Goal: Transaction & Acquisition: Purchase product/service

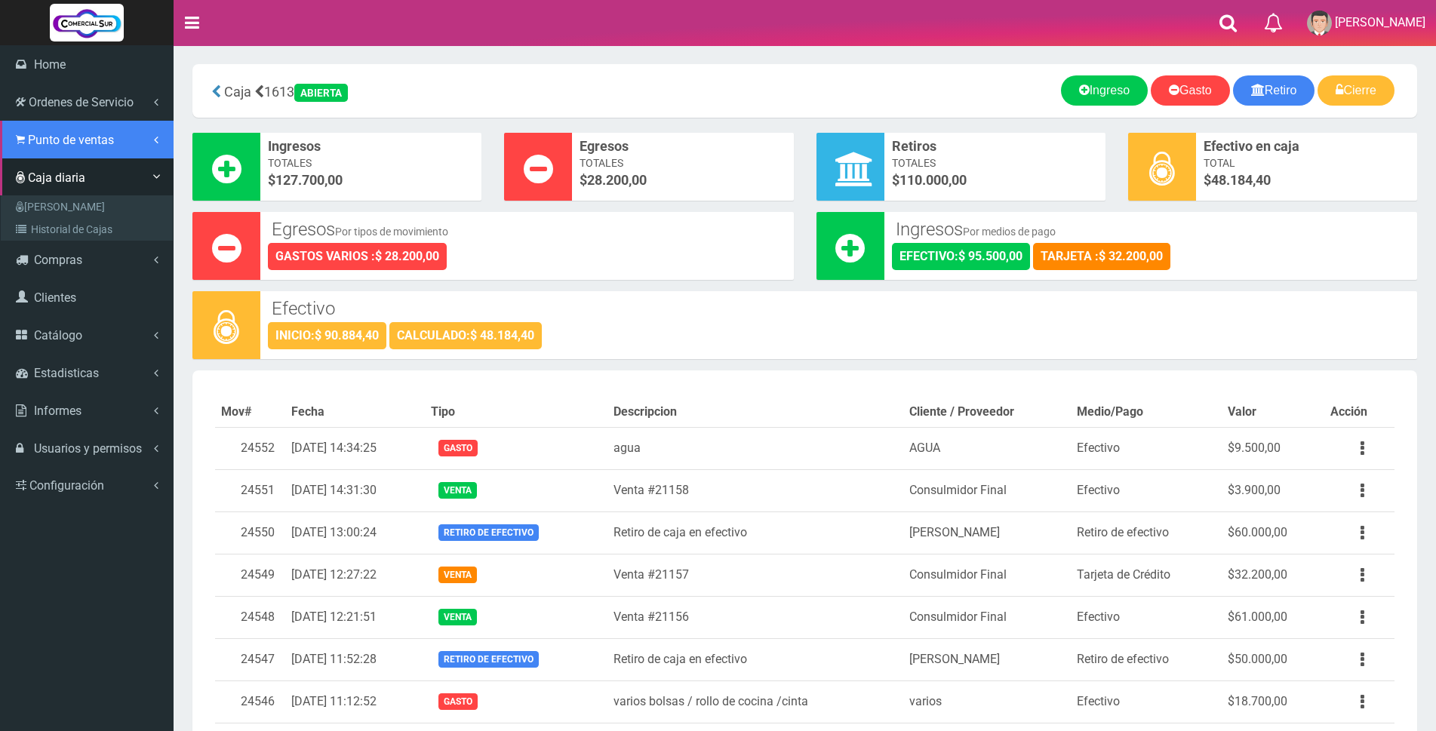
click at [48, 135] on span "Punto de ventas" at bounding box center [71, 140] width 86 height 14
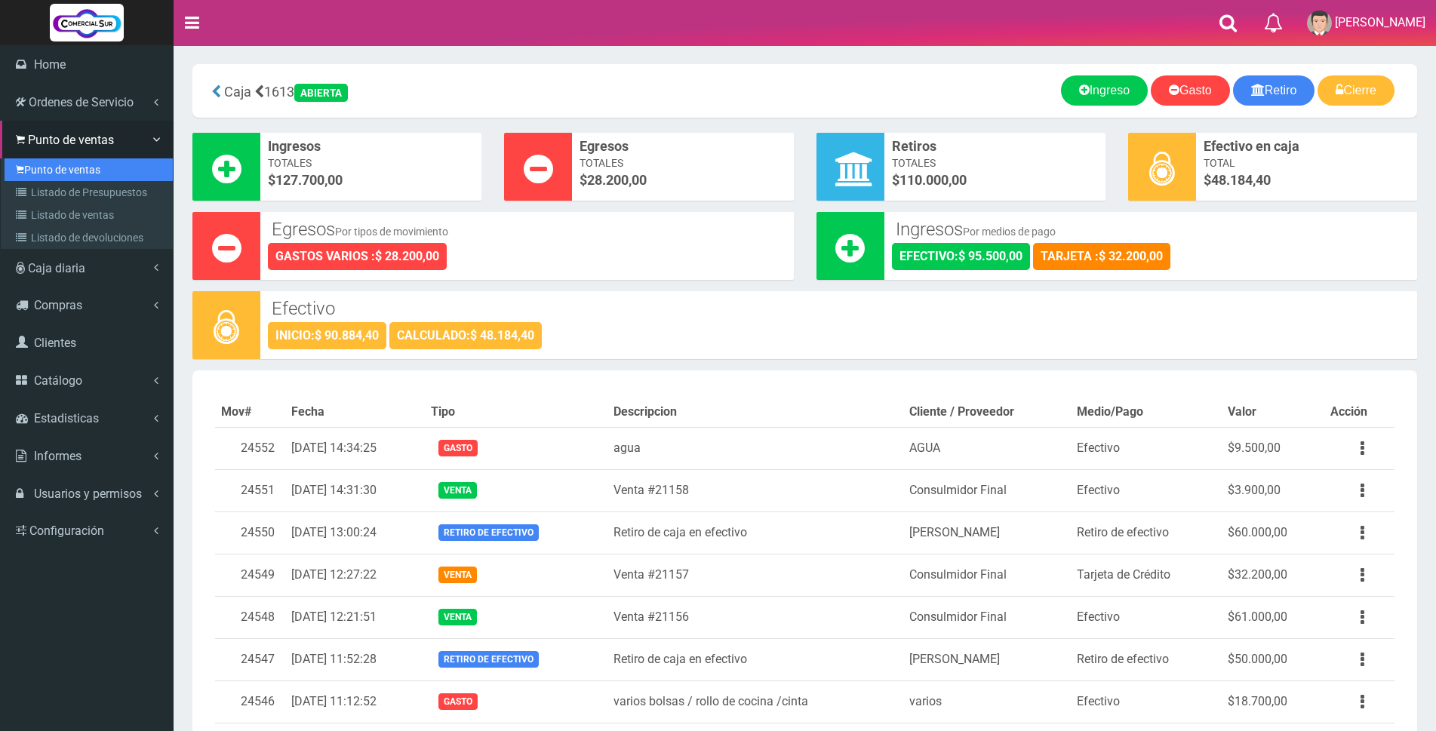
click at [48, 162] on link "Punto de ventas" at bounding box center [89, 169] width 168 height 23
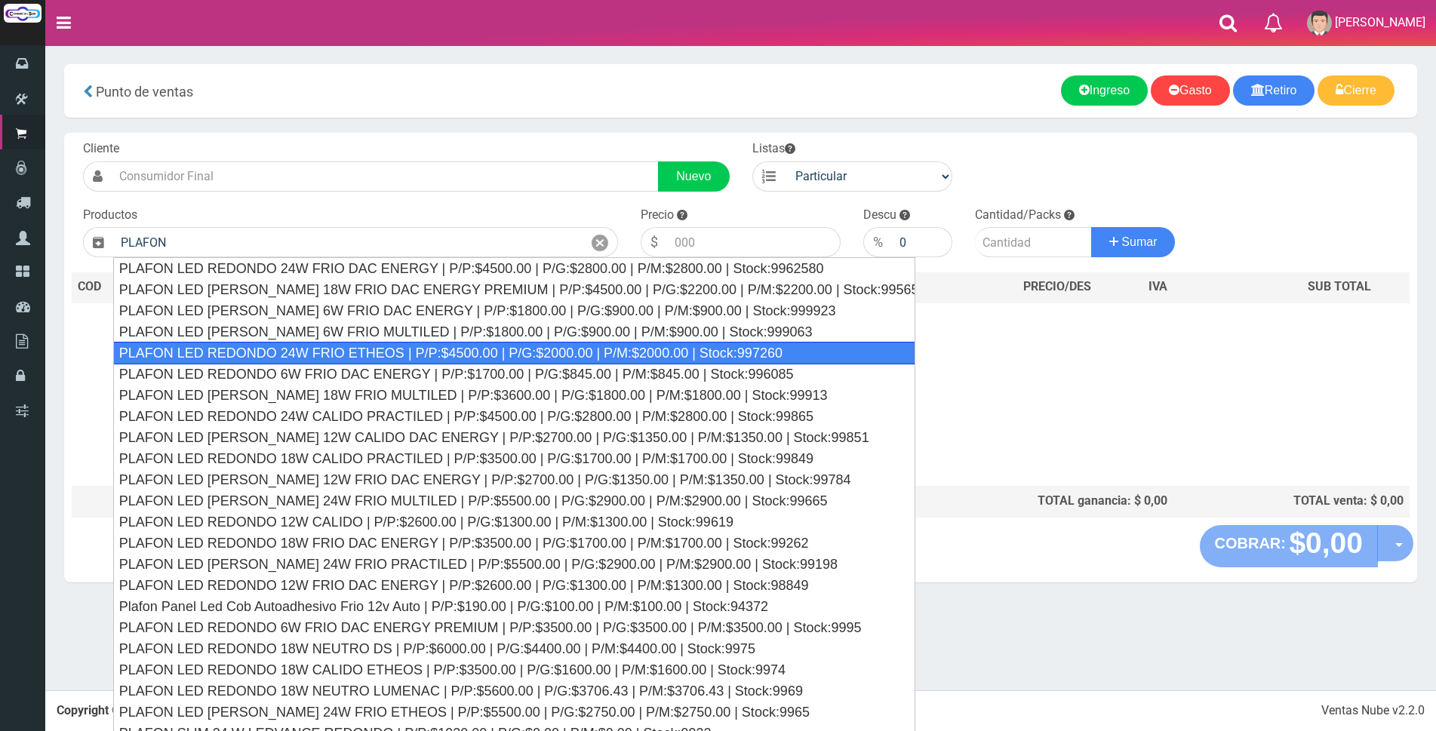
click at [370, 355] on div "PLAFON LED REDONDO 24W FRIO ETHEOS | P/P:$4500.00 | P/G:$2000.00 | P/M:$2000.00…" at bounding box center [514, 353] width 802 height 23
type input "PLAFON LED REDONDO 24W FRIO ETHEOS | P/P:$4500.00 | P/G:$2000.00 | P/M:$2000.00…"
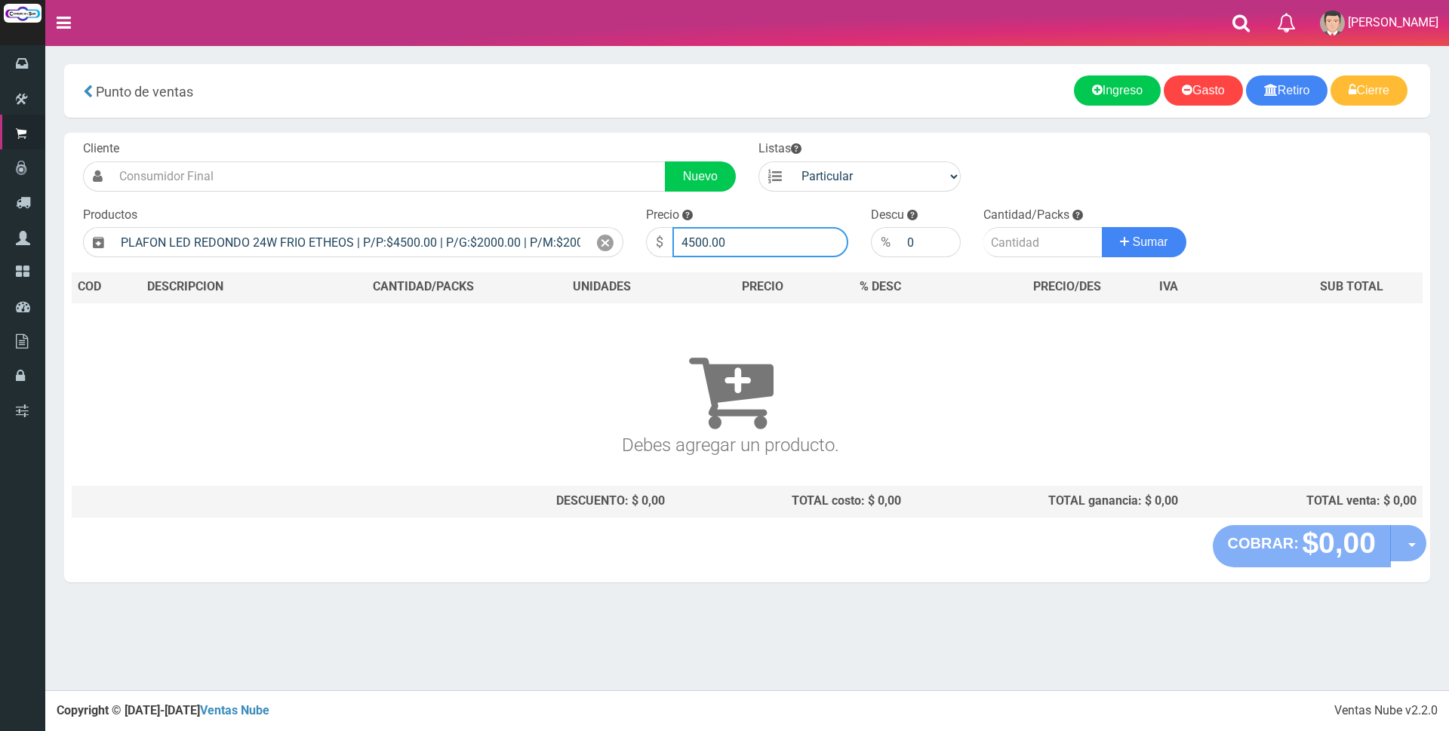
click at [754, 239] on input "4500.00" at bounding box center [760, 242] width 176 height 30
type input "4"
type input "11000"
click at [1020, 240] on input "number" at bounding box center [1042, 242] width 119 height 30
type input "1"
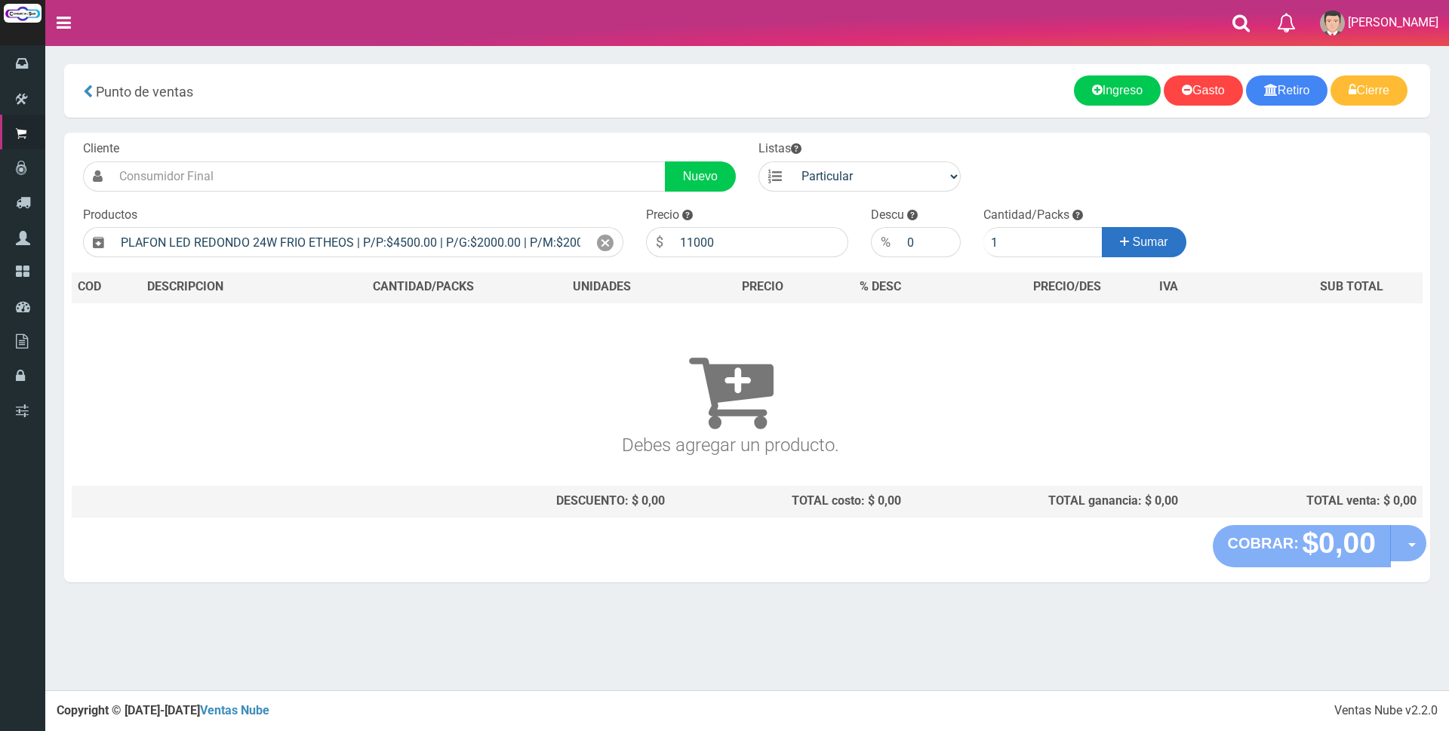
click at [1152, 248] on span "Sumar" at bounding box center [1149, 241] width 35 height 13
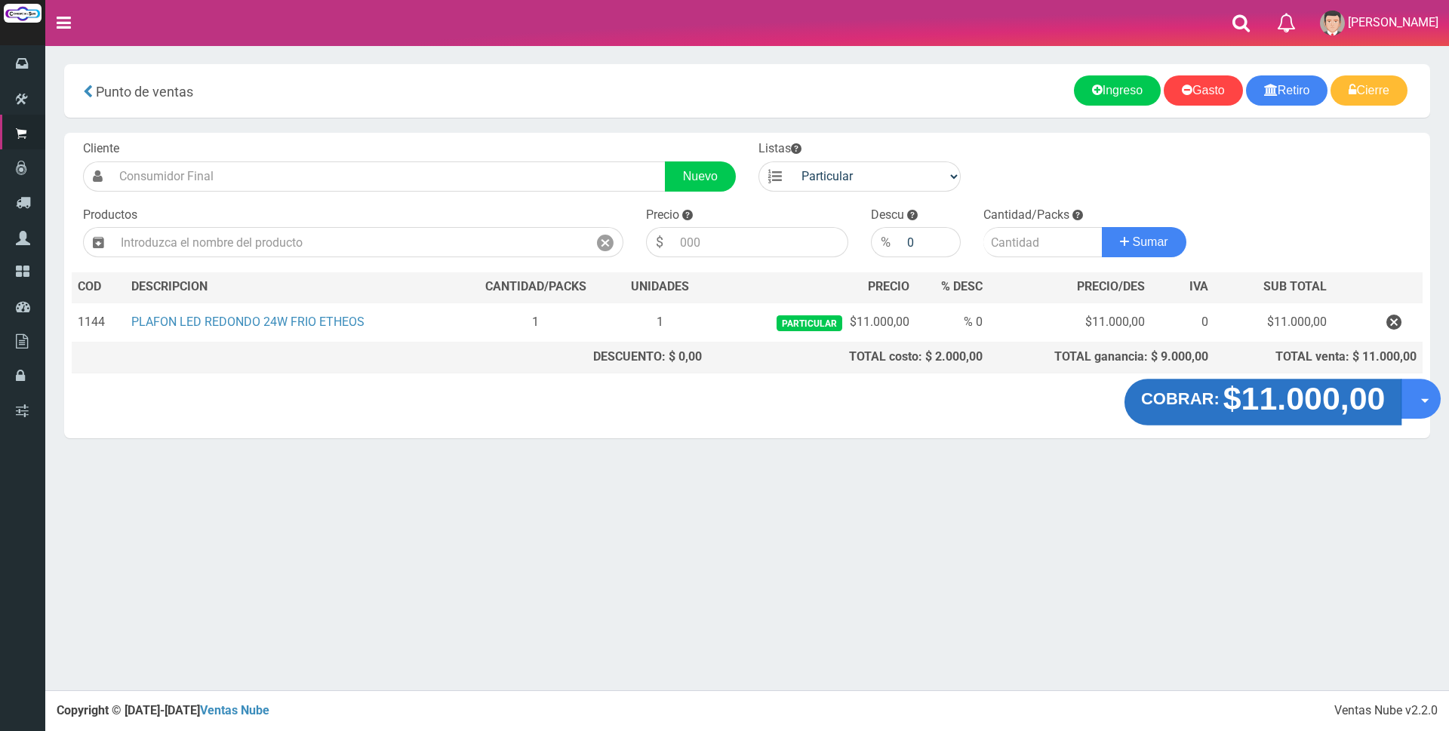
click at [1294, 404] on strong "$11.000,00" at bounding box center [1304, 398] width 162 height 35
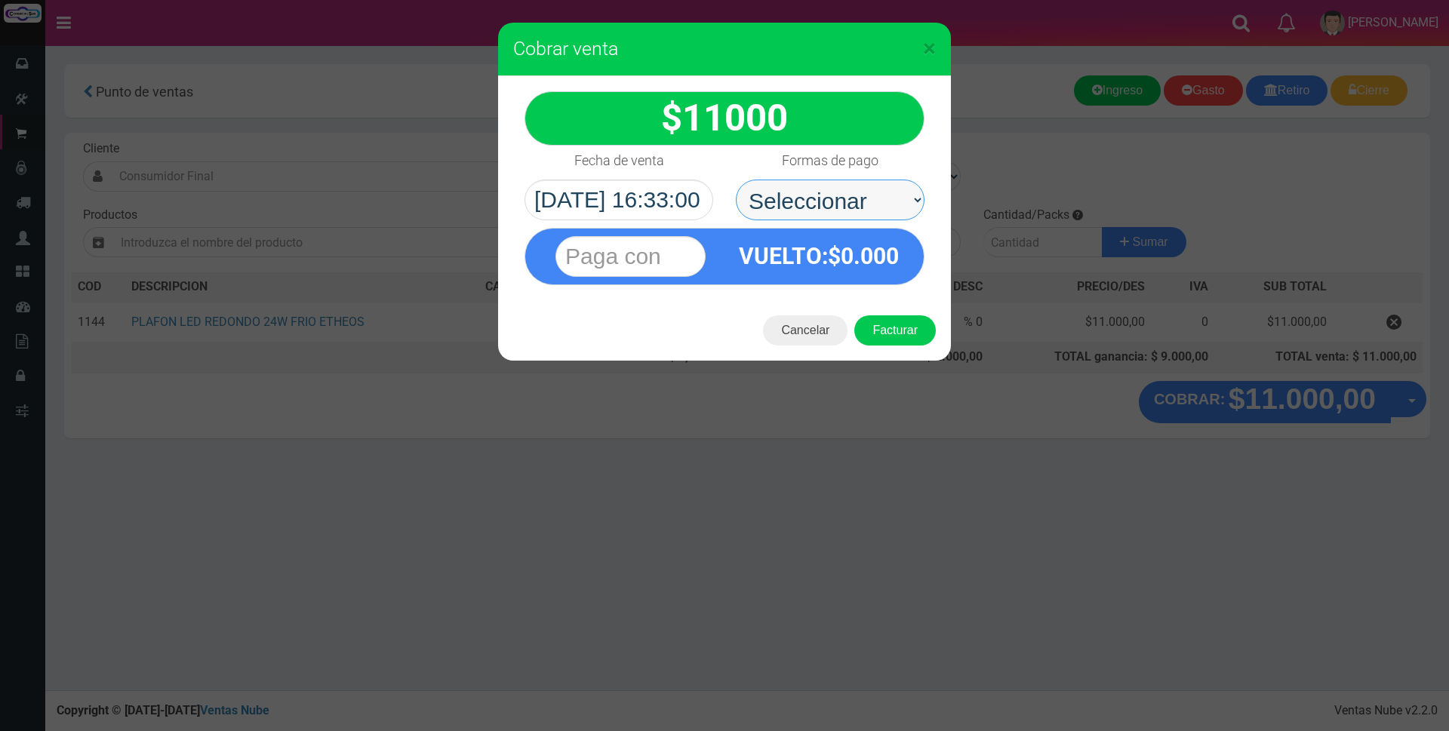
click at [808, 193] on select "Seleccionar Efectivo Tarjeta de Crédito Depósito Débito" at bounding box center [830, 200] width 189 height 41
select select "Efectivo"
click at [736, 180] on select "Seleccionar Efectivo Tarjeta de Crédito Depósito Débito" at bounding box center [830, 200] width 189 height 41
click at [651, 250] on input "text" at bounding box center [630, 256] width 150 height 41
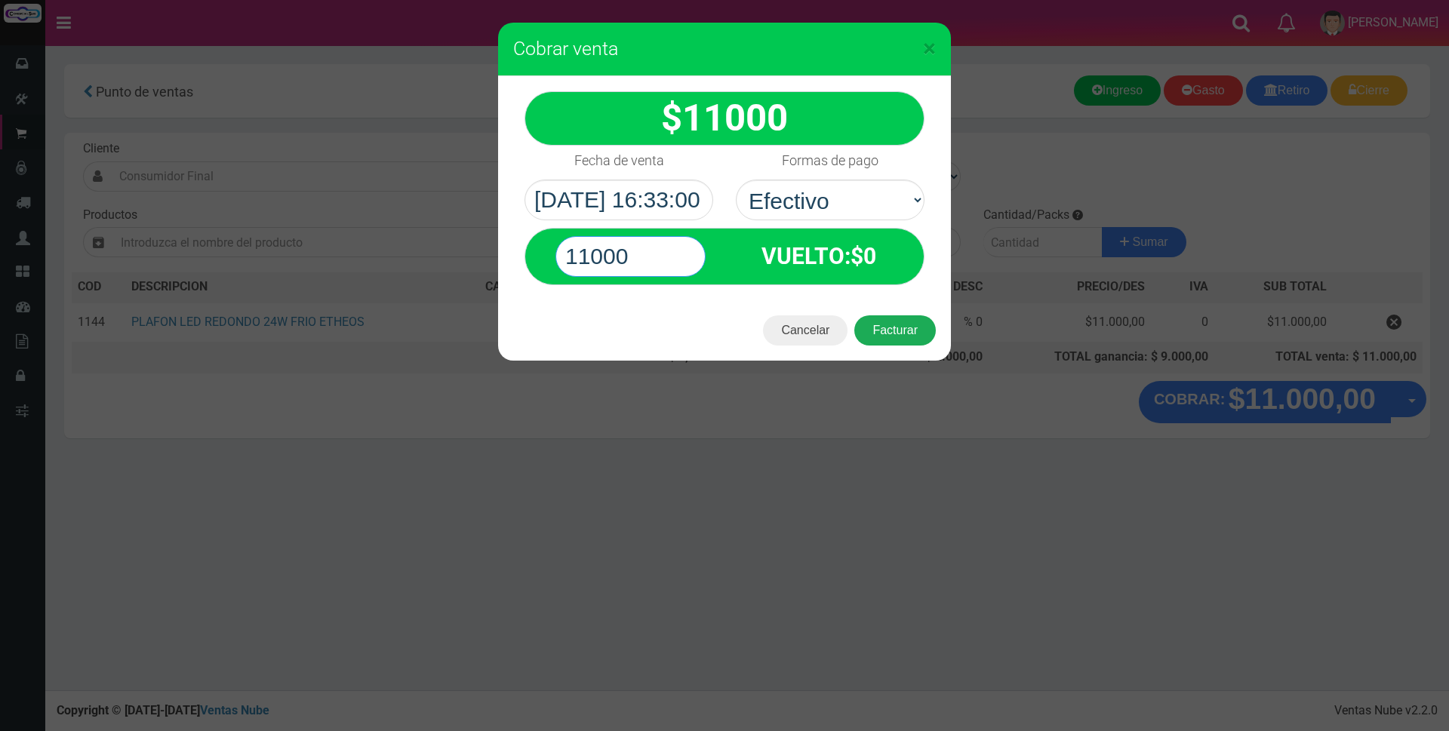
type input "11000"
click at [894, 327] on button "Facturar" at bounding box center [894, 330] width 81 height 30
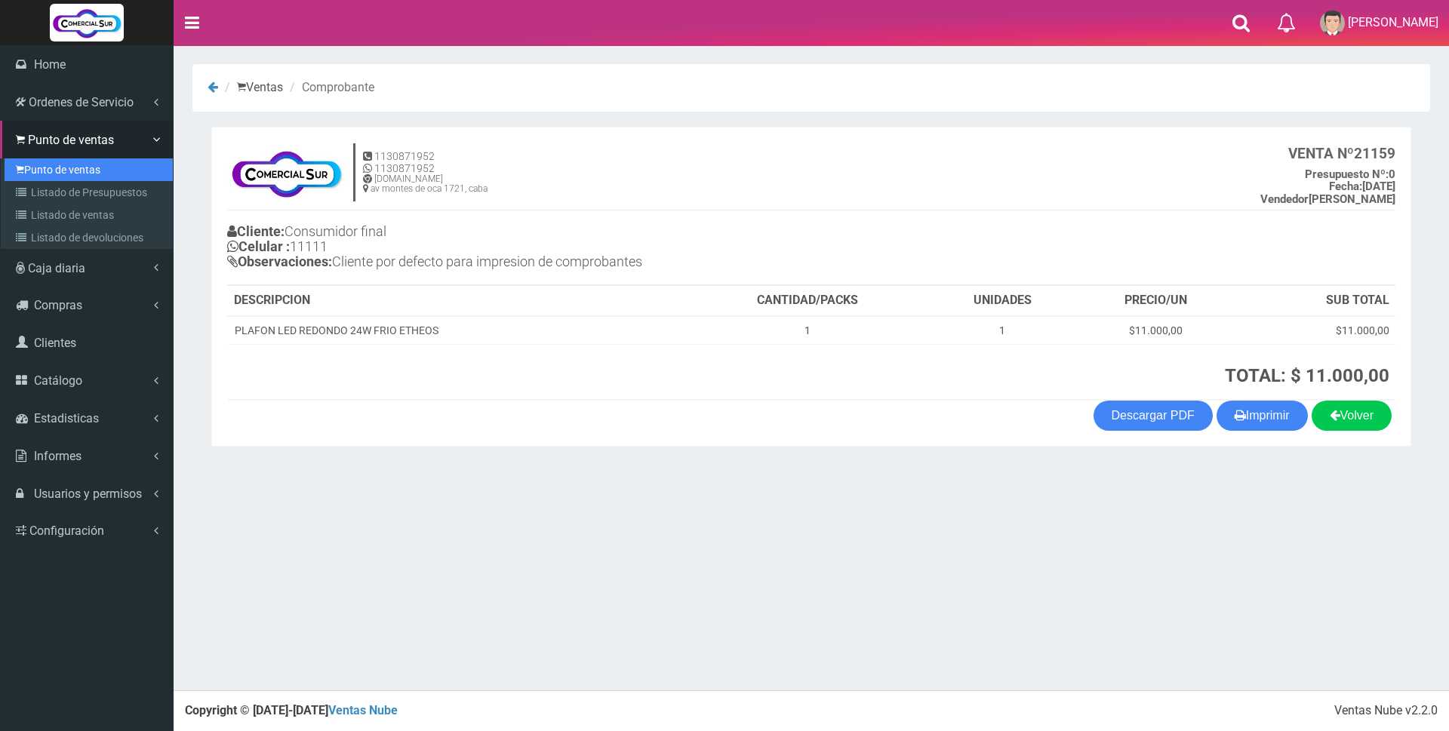
click at [45, 163] on link "Punto de ventas" at bounding box center [89, 169] width 168 height 23
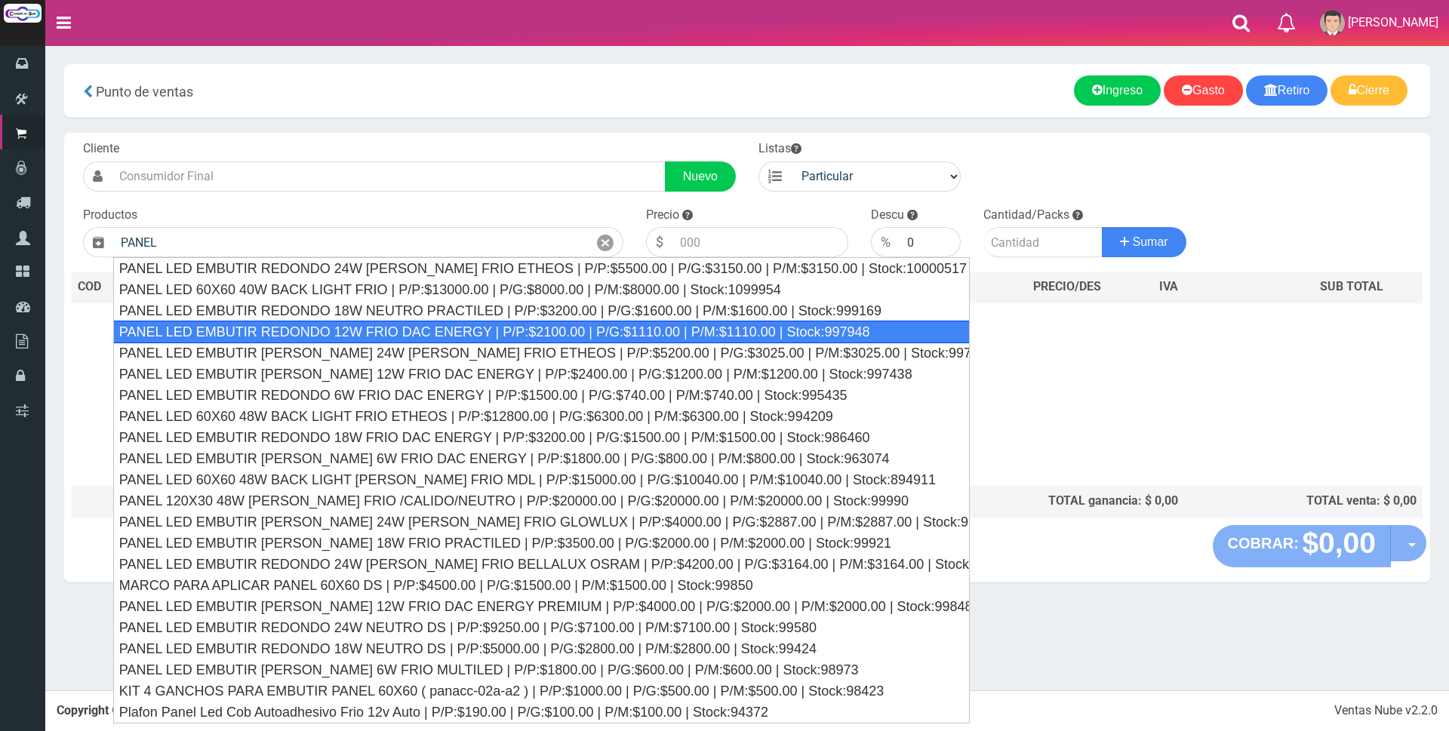
click at [361, 337] on div "PANEL LED EMBUTIR REDONDO 12W FRIO DAC ENERGY | P/P:$2100.00 | P/G:$1110.00 | P…" at bounding box center [541, 332] width 856 height 23
type input "PANEL LED EMBUTIR REDONDO 12W FRIO DAC ENERGY | P/P:$2100.00 | P/G:$1110.00 | P…"
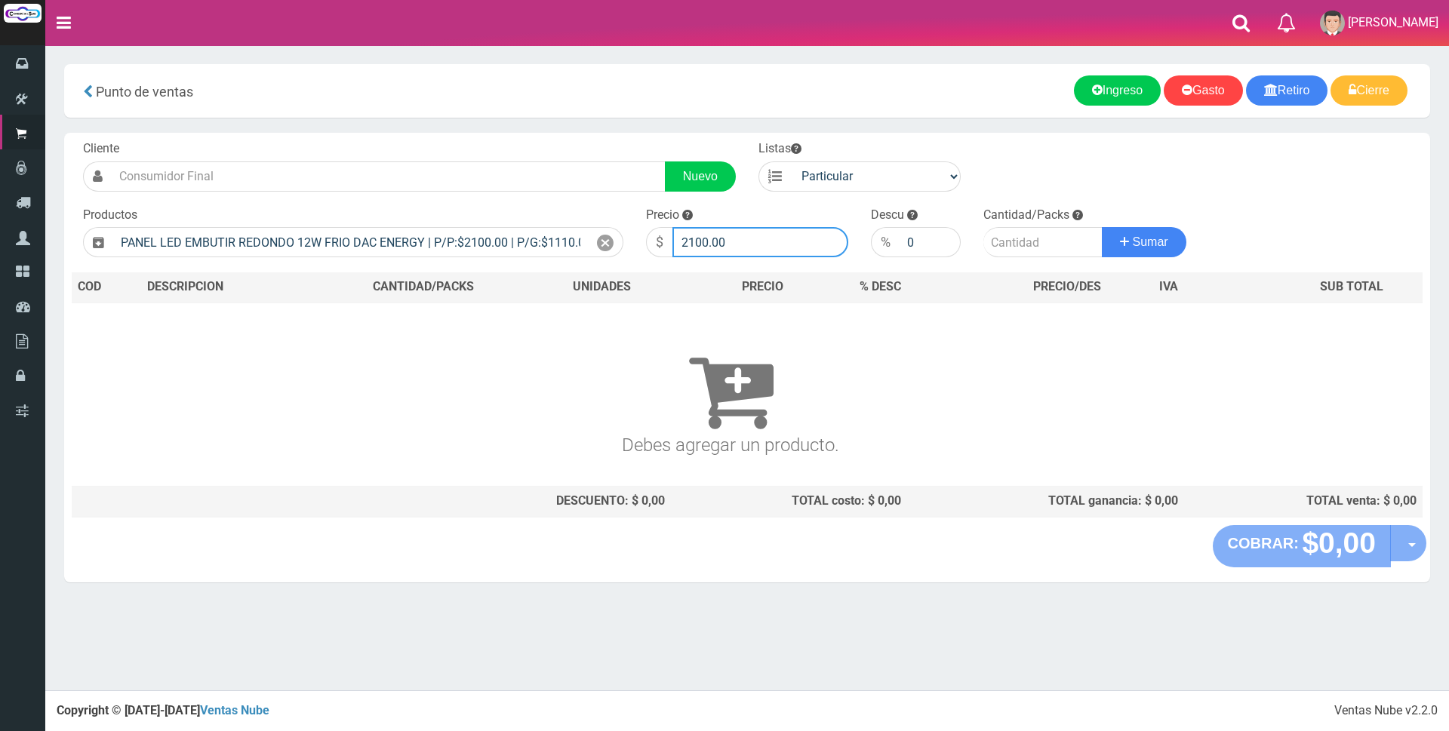
click at [751, 236] on input "2100.00" at bounding box center [760, 242] width 176 height 30
type input "2"
type input "7000"
click at [1044, 254] on input "number" at bounding box center [1042, 242] width 119 height 30
type input "1"
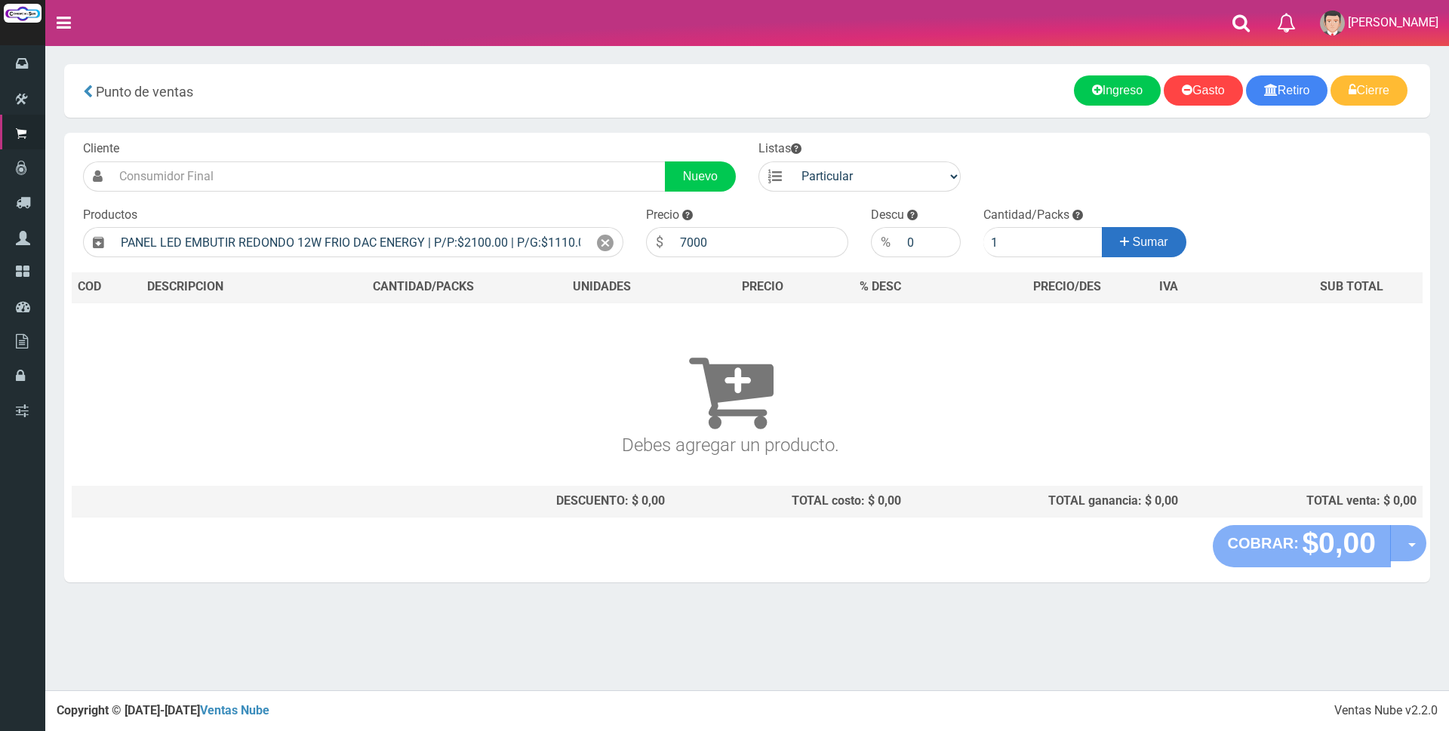
click at [1111, 238] on button "Sumar" at bounding box center [1143, 242] width 84 height 30
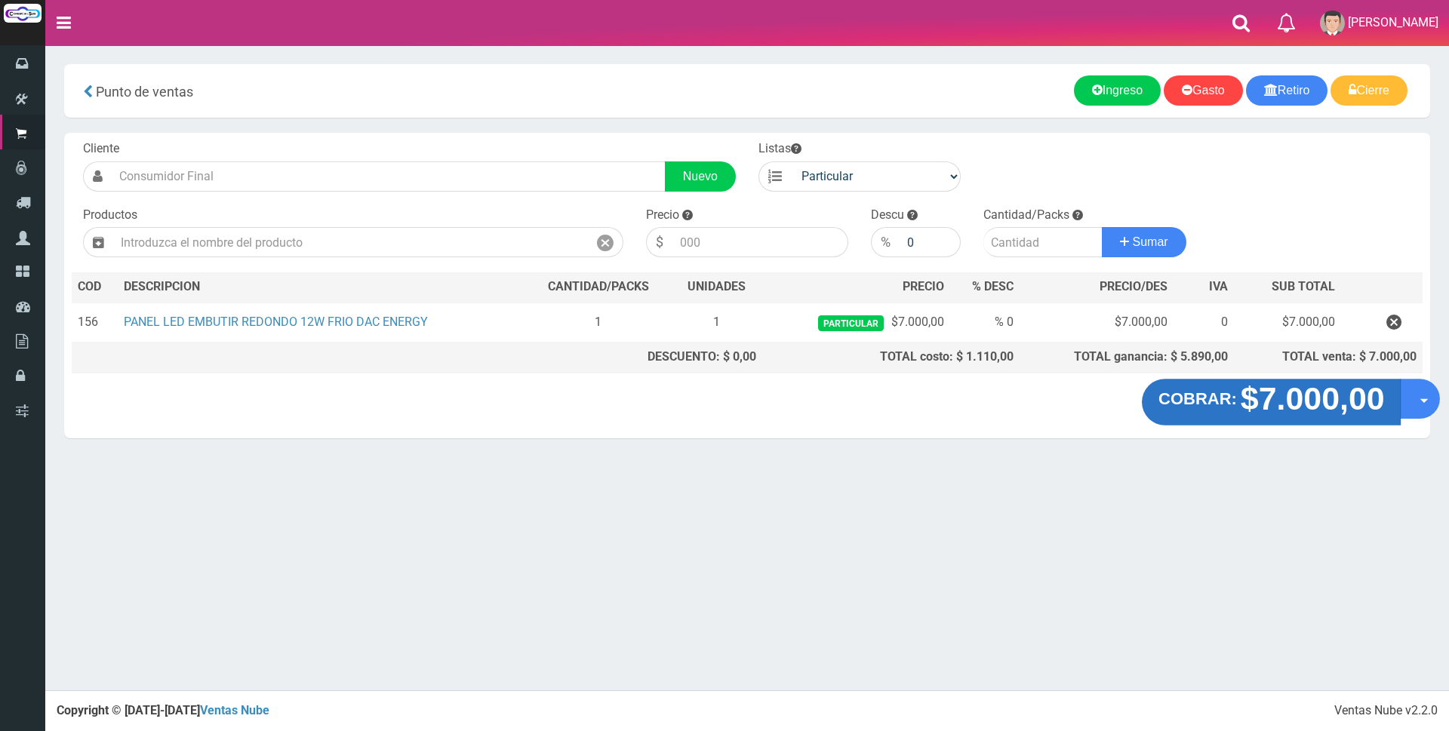
click at [1222, 407] on strong "COBRAR:" at bounding box center [1197, 399] width 78 height 18
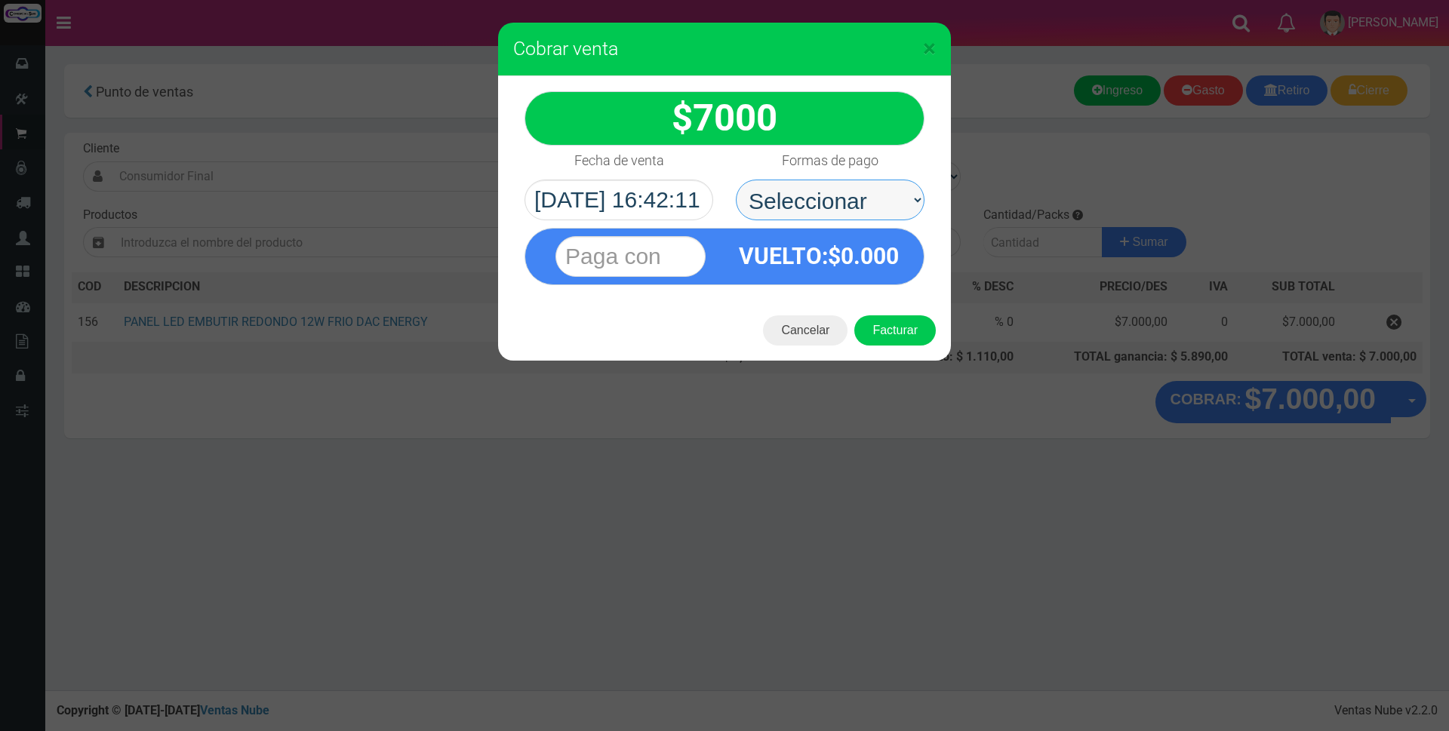
click at [868, 192] on select "Seleccionar Efectivo Tarjeta de Crédito Depósito Débito" at bounding box center [830, 200] width 189 height 41
select select "Tarjeta de Crédito"
click at [736, 180] on select "Seleccionar Efectivo Tarjeta de Crédito Depósito Débito" at bounding box center [830, 200] width 189 height 41
click at [652, 250] on input "text" at bounding box center [630, 256] width 150 height 41
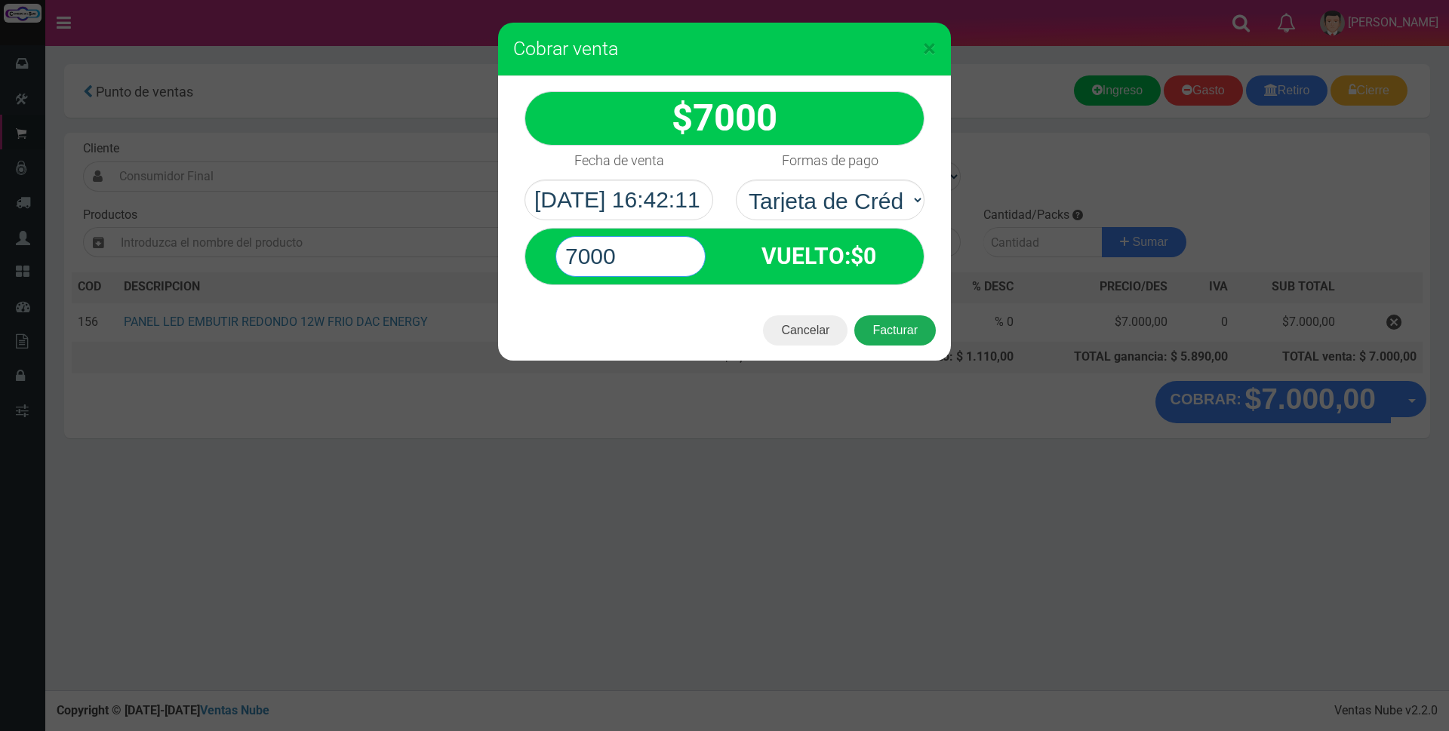
type input "7000"
click at [919, 341] on button "Facturar" at bounding box center [894, 330] width 81 height 30
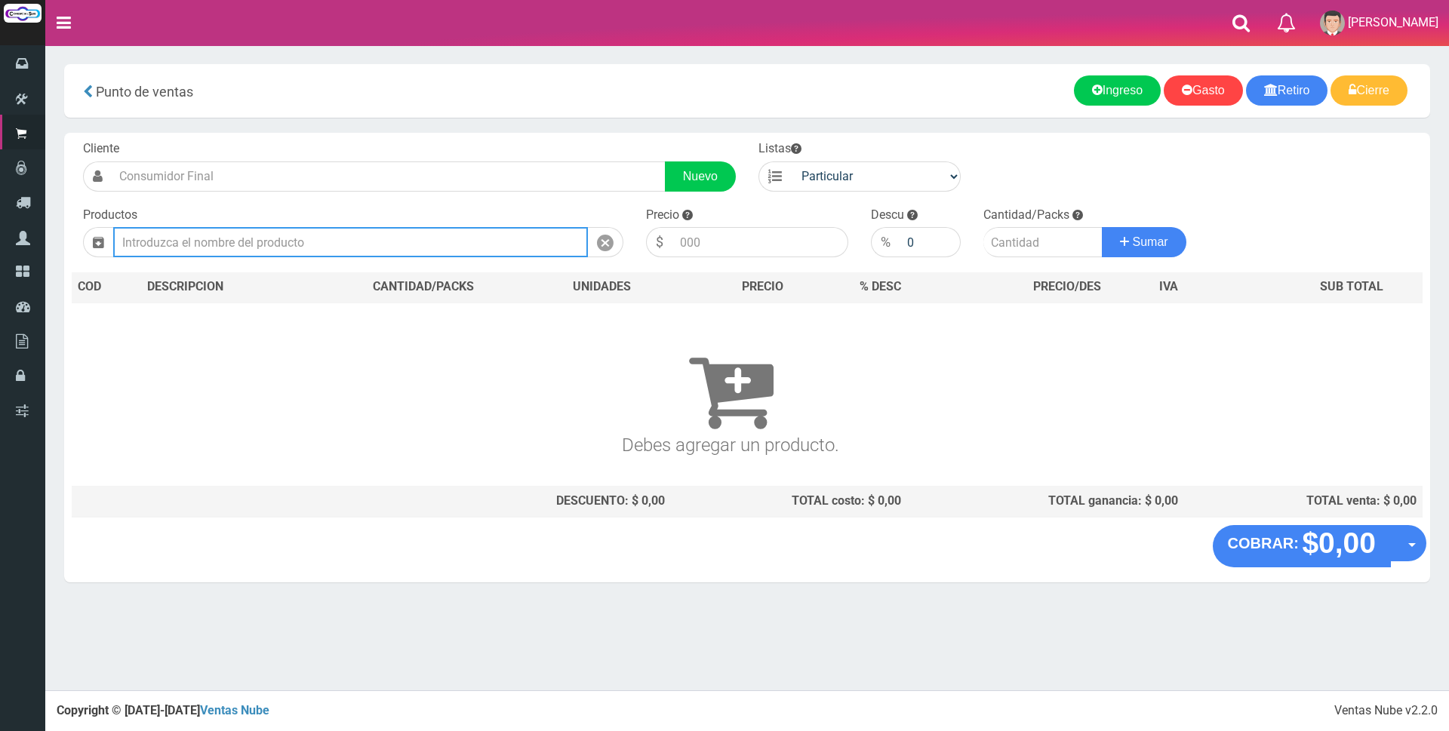
click at [440, 244] on input "text" at bounding box center [350, 242] width 475 height 30
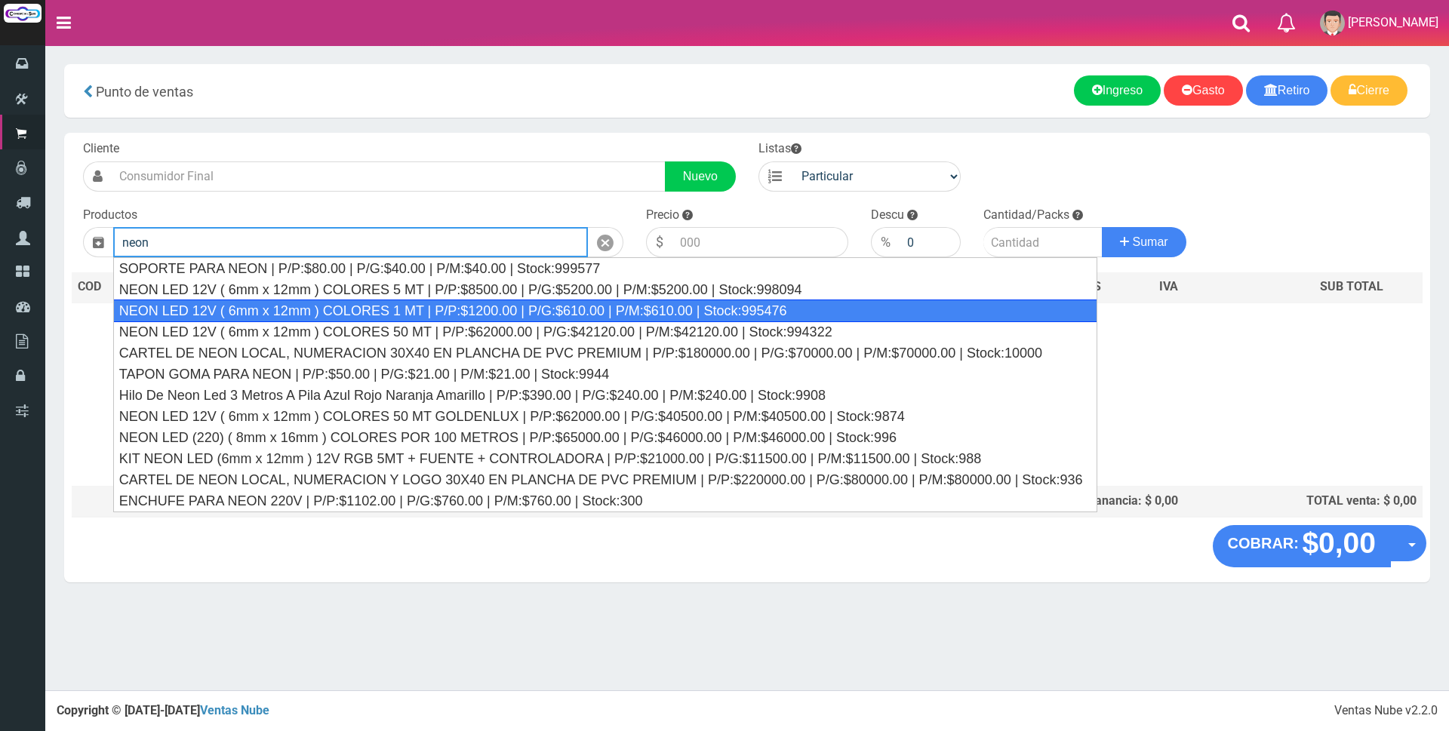
click at [417, 312] on div "NEON LED 12V ( 6mm x 12mm ) COLORES 1 MT | P/P:$1200.00 | P/G:$610.00 | P/M:$61…" at bounding box center [605, 311] width 985 height 23
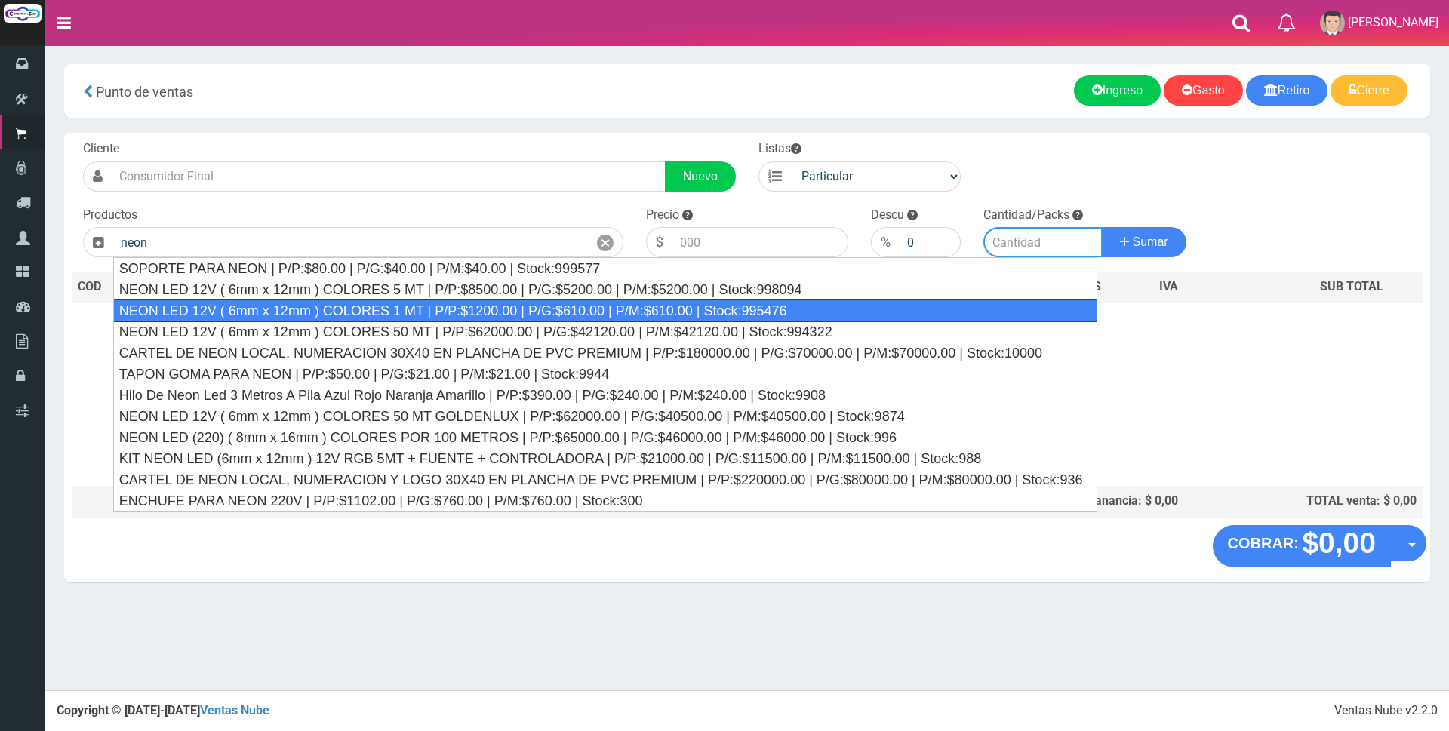
type input "NEON LED 12V ( 6mm x 12mm ) COLORES 1 MT | P/P:$1200.00 | P/G:$610.00 | P/M:$61…"
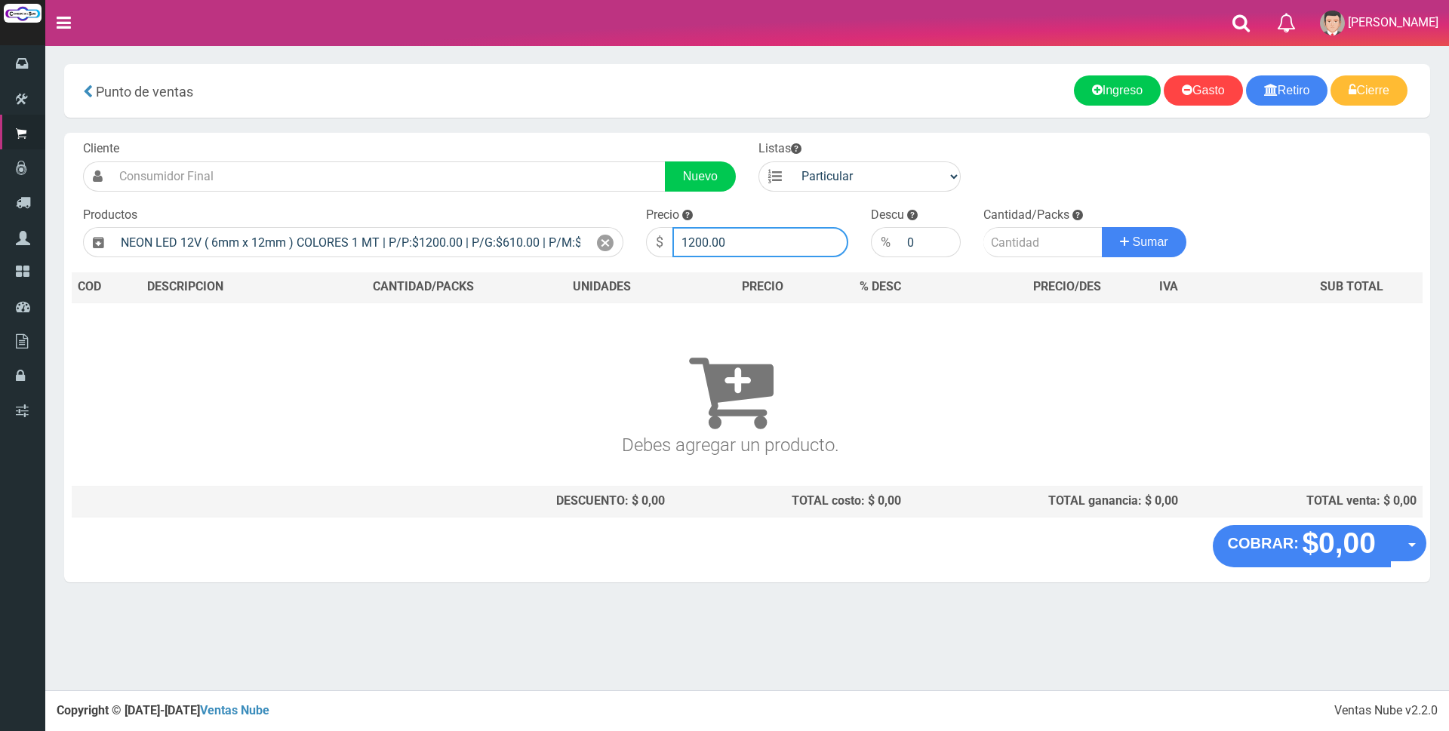
click at [753, 238] on input "1200.00" at bounding box center [760, 242] width 176 height 30
type input "1"
type input "3500"
click at [1004, 241] on input "number" at bounding box center [1042, 242] width 119 height 30
type input "2"
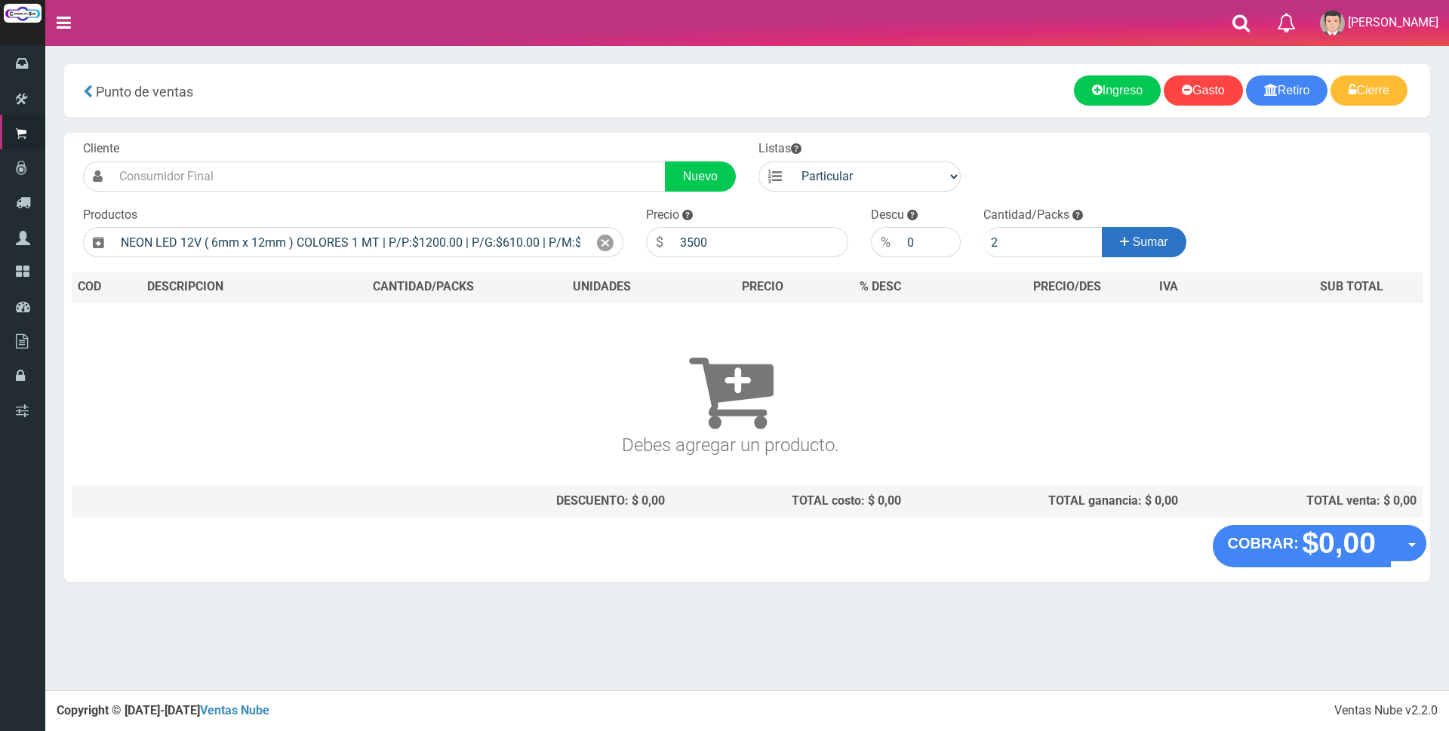
click at [1157, 237] on span "Sumar" at bounding box center [1149, 241] width 35 height 13
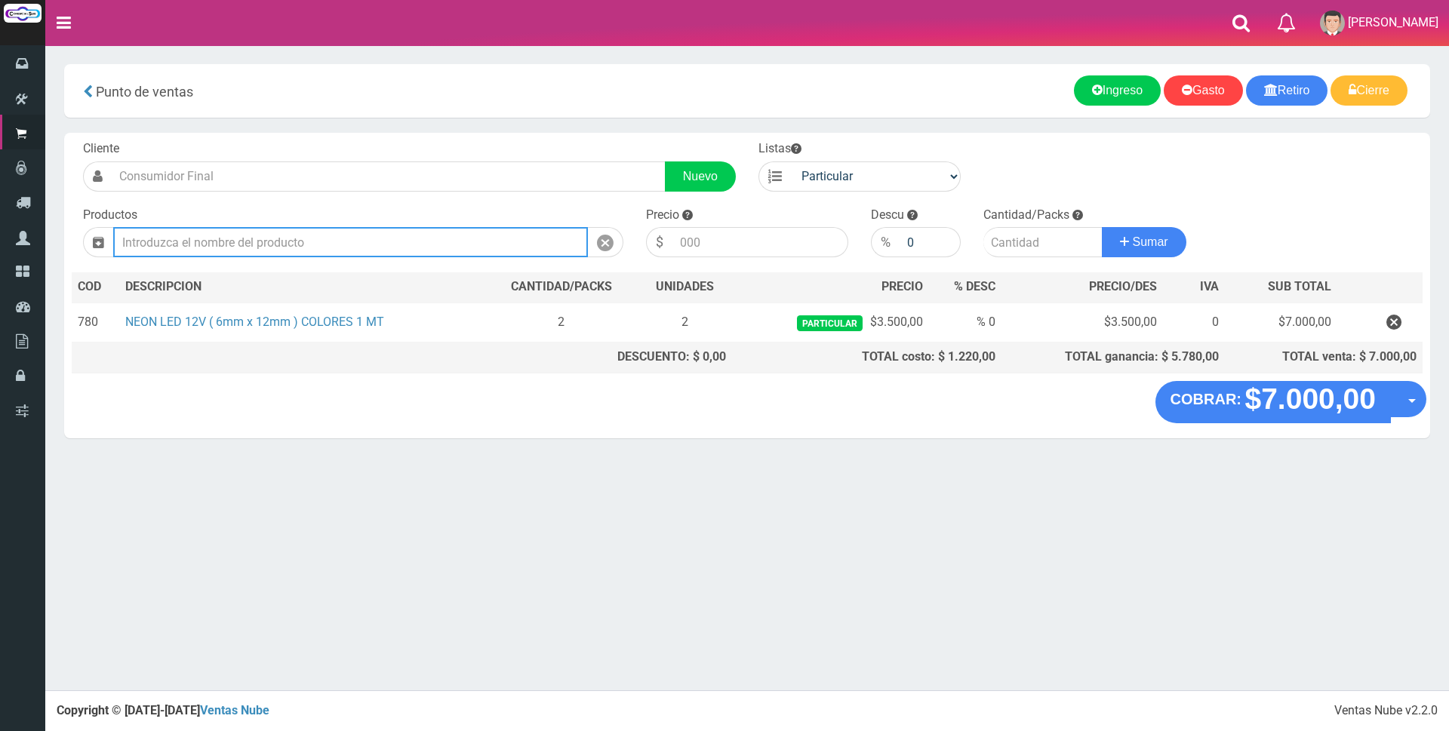
click at [552, 247] on input "text" at bounding box center [350, 242] width 475 height 30
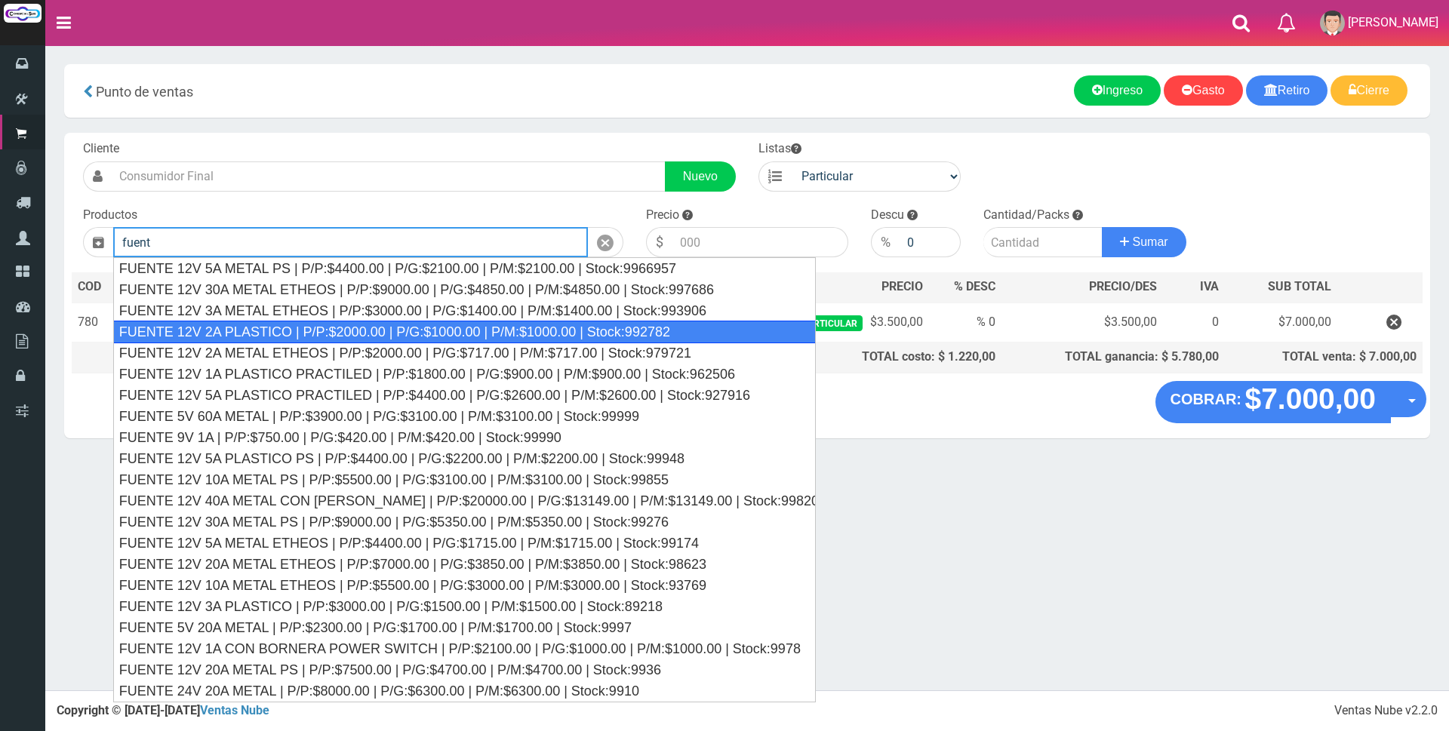
click at [529, 331] on div "FUENTE 12V 2A PLASTICO | P/P:$2000.00 | P/G:$1000.00 | P/M:$1000.00 | Stock:992…" at bounding box center [464, 332] width 702 height 23
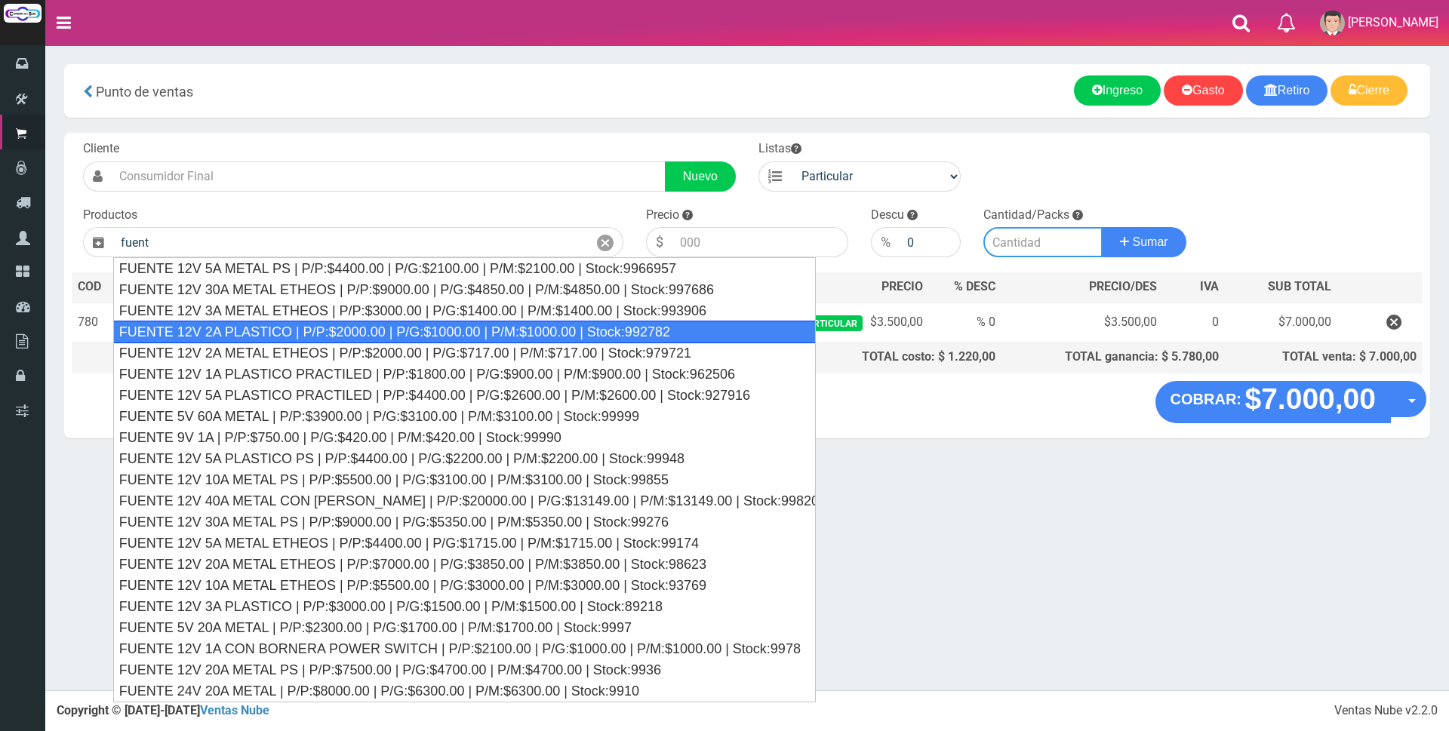
type input "FUENTE 12V 2A PLASTICO | P/P:$2000.00 | P/G:$1000.00 | P/M:$1000.00 | Stock:992…"
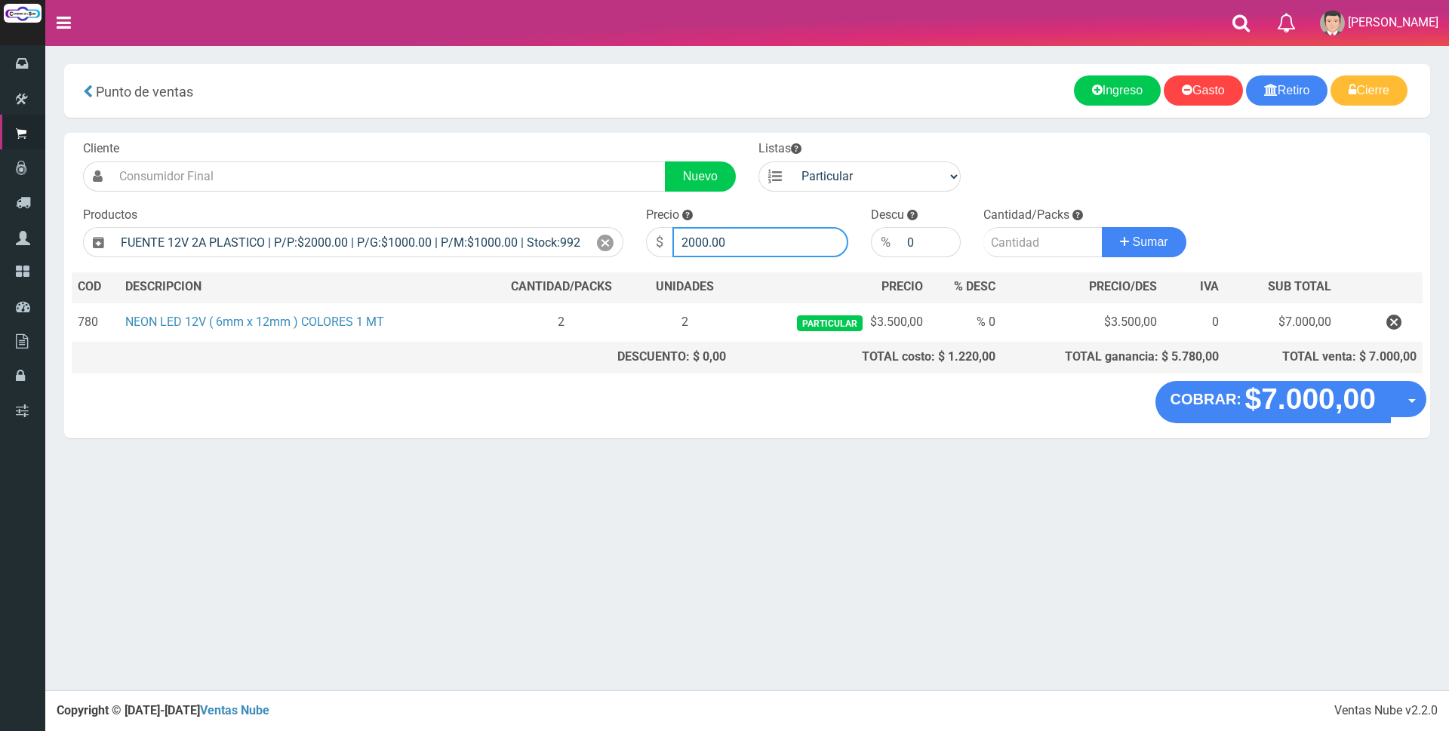
click at [739, 240] on input "2000.00" at bounding box center [760, 242] width 176 height 30
type input "2"
type input "6500"
click at [1018, 247] on input "number" at bounding box center [1042, 242] width 119 height 30
type input "1"
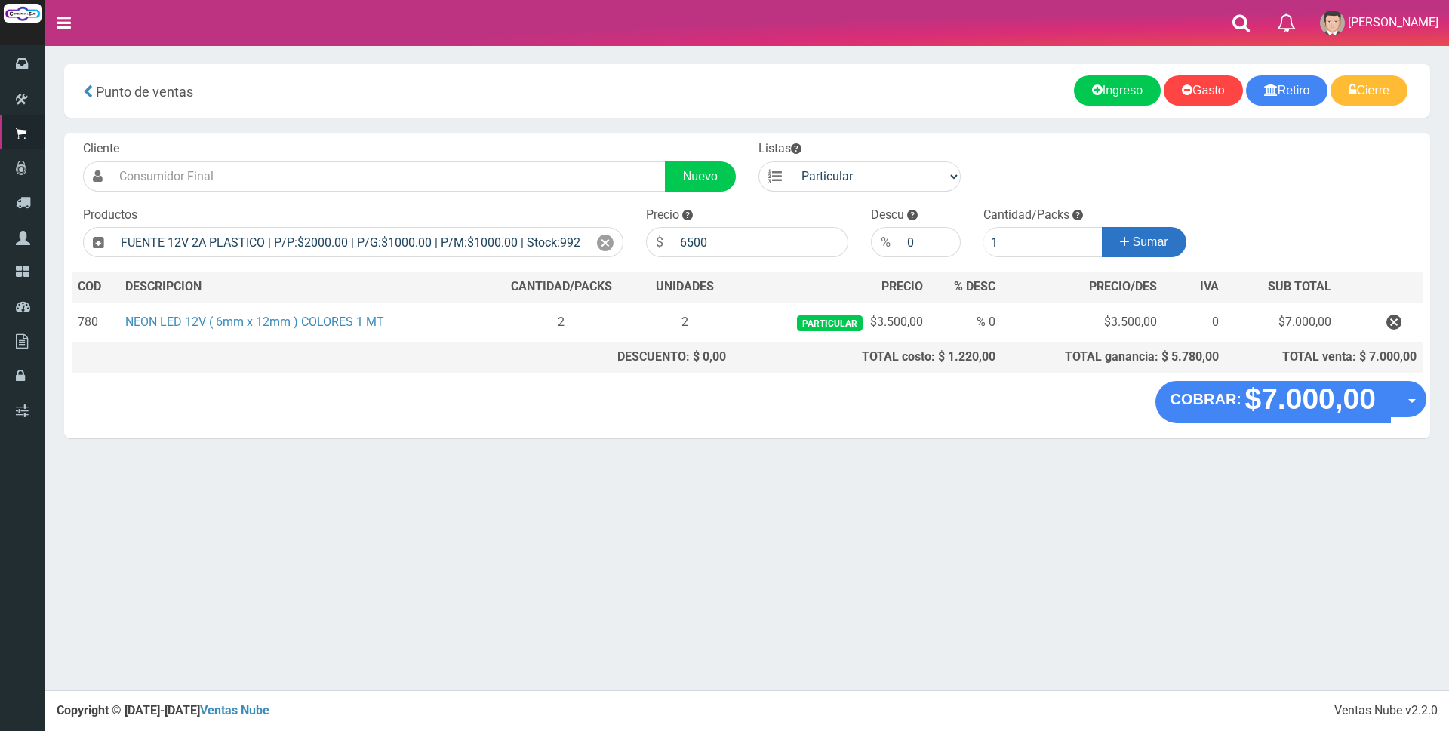
click at [1159, 247] on span "Sumar" at bounding box center [1149, 241] width 35 height 13
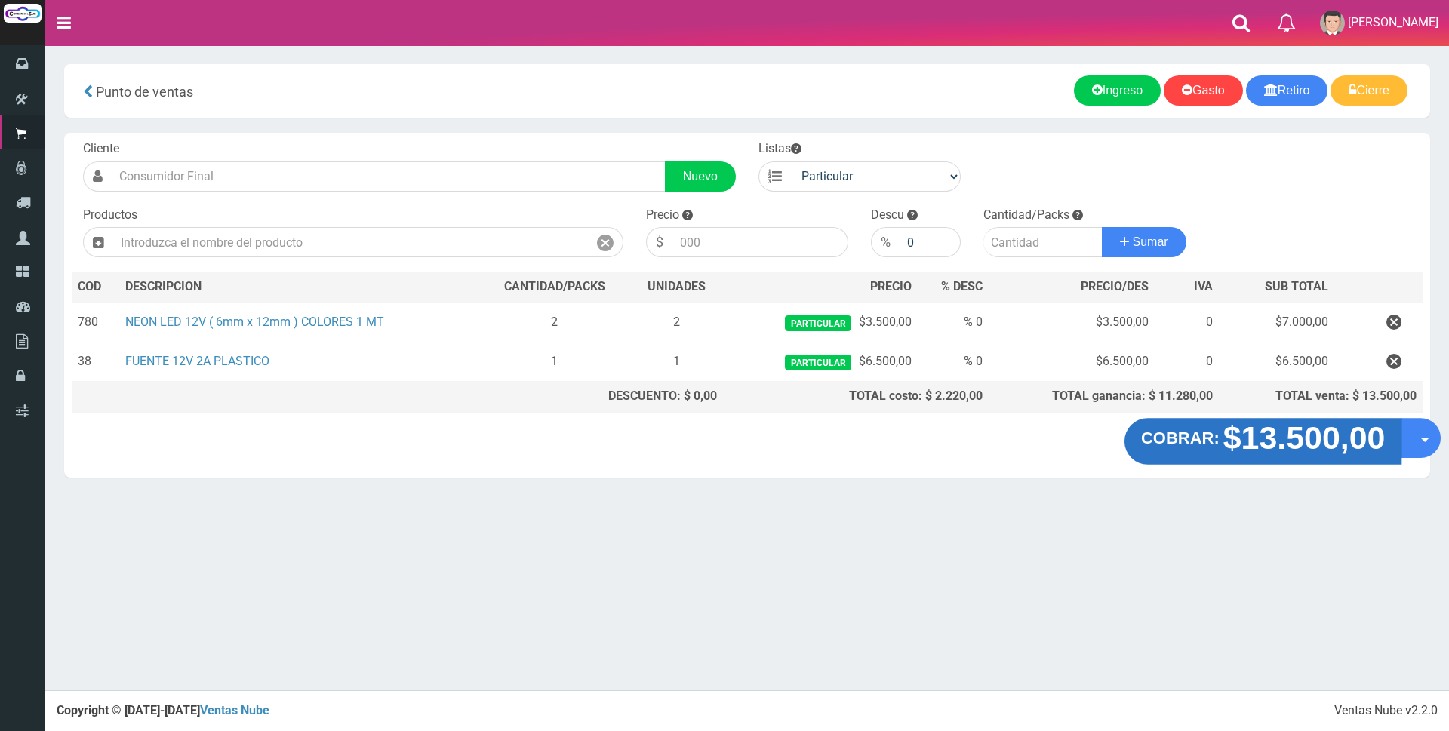
click at [1195, 447] on strong "COBRAR:" at bounding box center [1180, 438] width 78 height 18
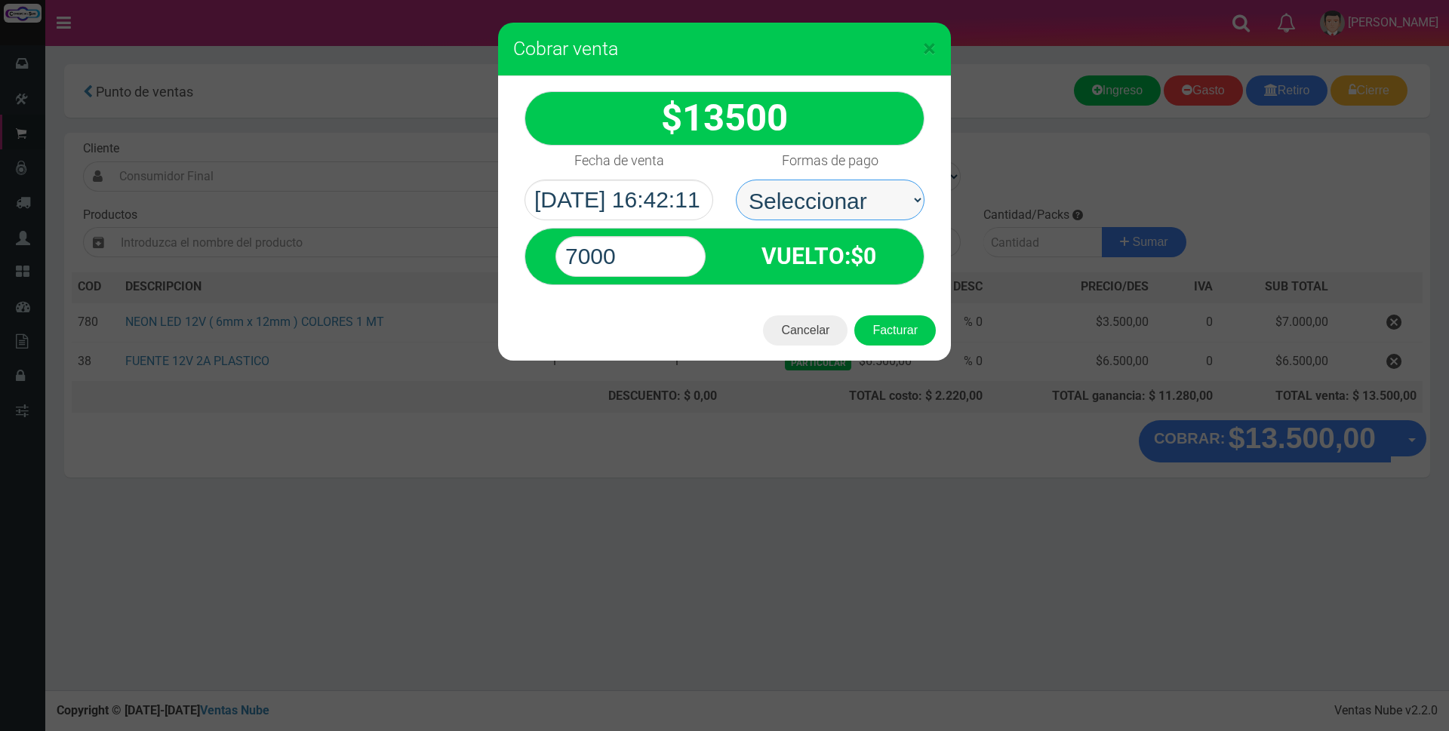
click at [878, 200] on select "Seleccionar Efectivo Tarjeta de Crédito Depósito Débito" at bounding box center [830, 200] width 189 height 41
select select "Efectivo"
click at [736, 180] on select "Seleccionar Efectivo Tarjeta de Crédito Depósito Débito" at bounding box center [830, 200] width 189 height 41
click at [661, 246] on input "7000" at bounding box center [630, 256] width 150 height 41
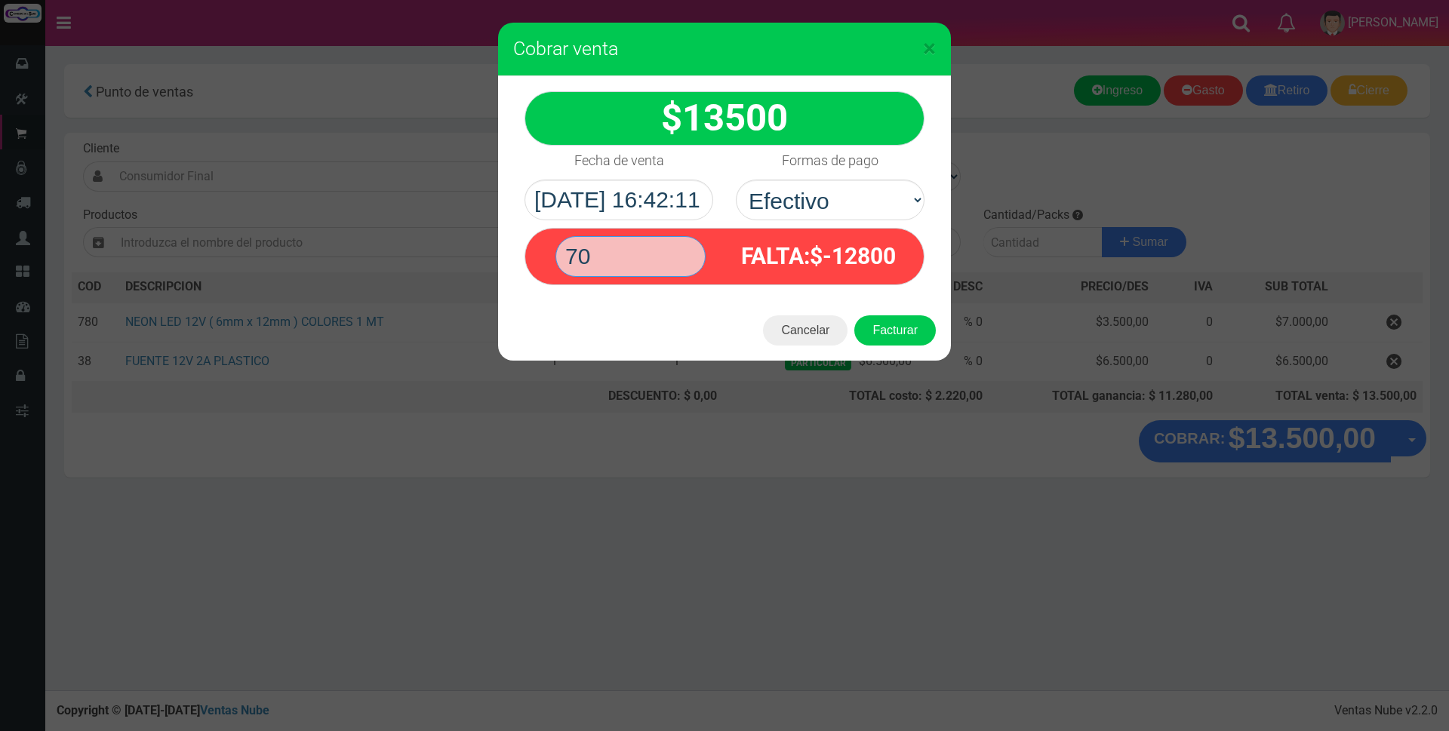
type input "7"
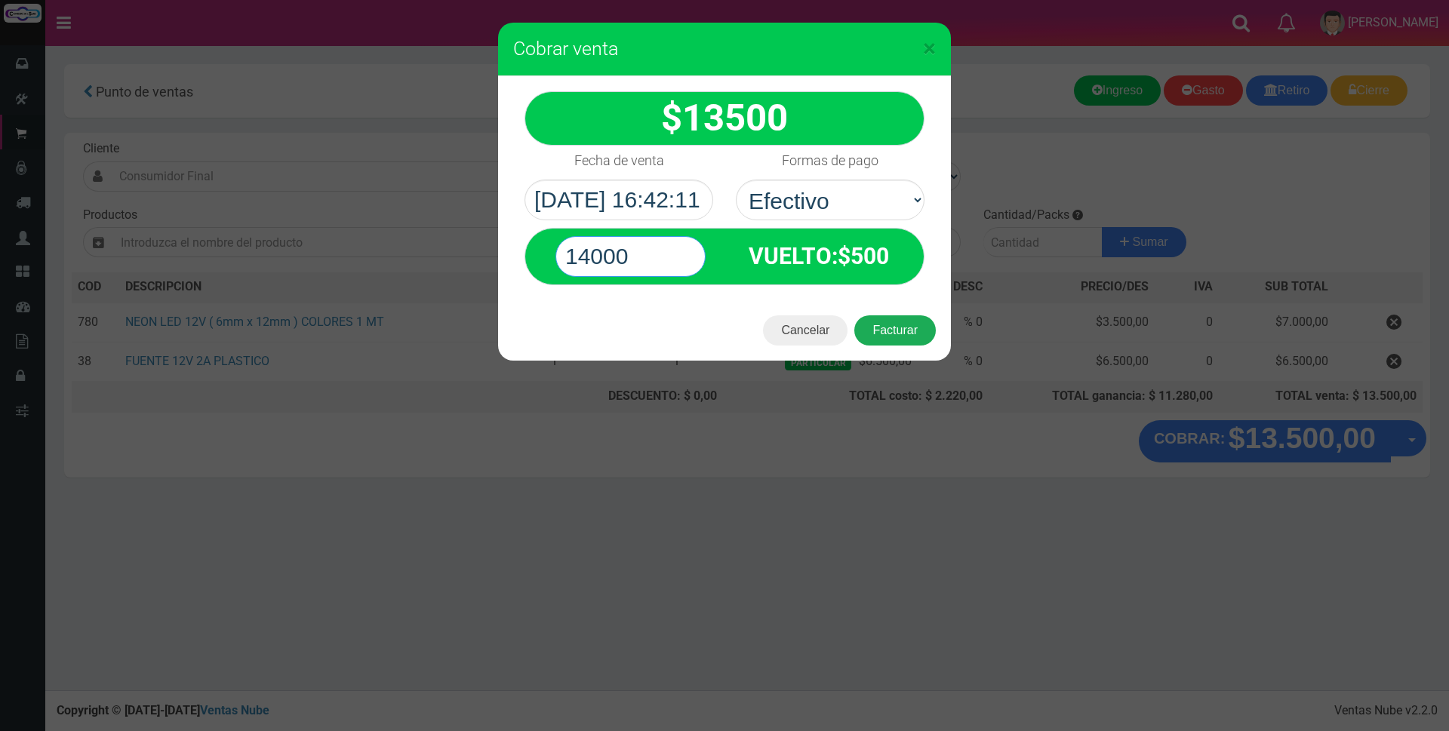
type input "14000"
click at [889, 326] on button "Facturar" at bounding box center [894, 330] width 81 height 30
